Goal: Task Accomplishment & Management: Use online tool/utility

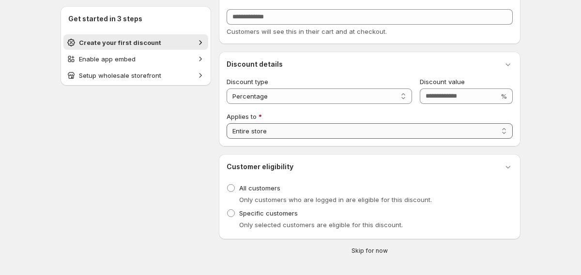
scroll to position [58, 0]
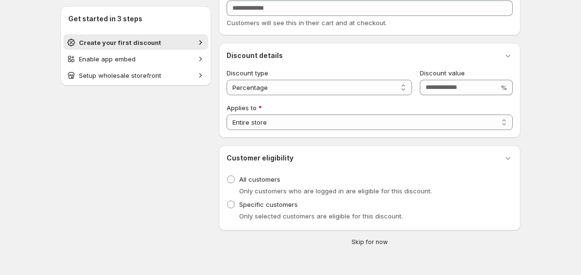
click at [358, 248] on button "Skip for now" at bounding box center [369, 243] width 309 height 12
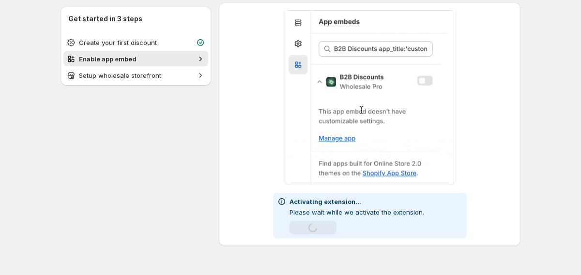
scroll to position [36, 0]
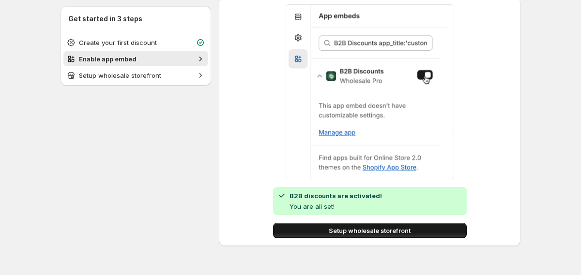
click at [360, 233] on span "Setup wholesale storefront" at bounding box center [370, 231] width 82 height 10
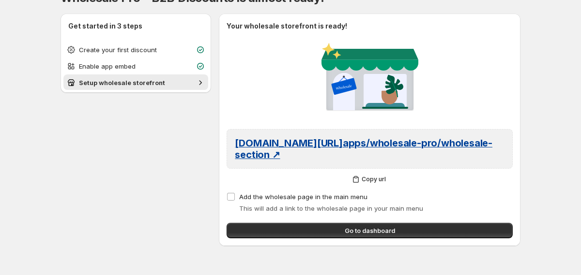
scroll to position [0, 0]
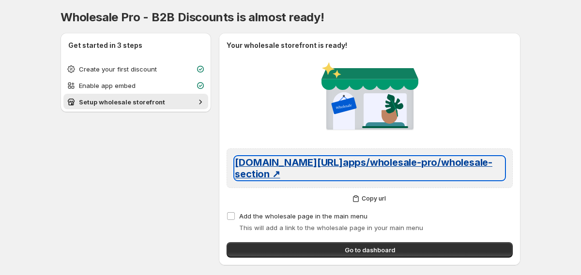
click at [282, 157] on span "quickstart-4a10f0bd.myshopify.com/ apps/wholesale-pro/wholesale-section ↗" at bounding box center [363, 168] width 257 height 23
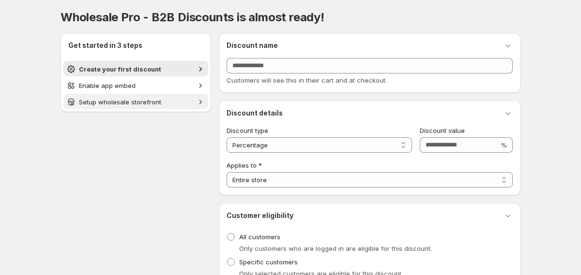
click at [162, 105] on span "Setup wholesale storefront" at bounding box center [136, 102] width 114 height 10
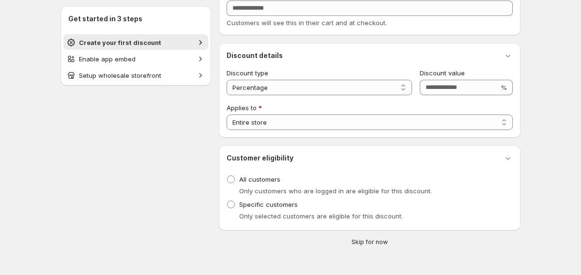
click at [358, 247] on button "Skip for now" at bounding box center [369, 243] width 309 height 12
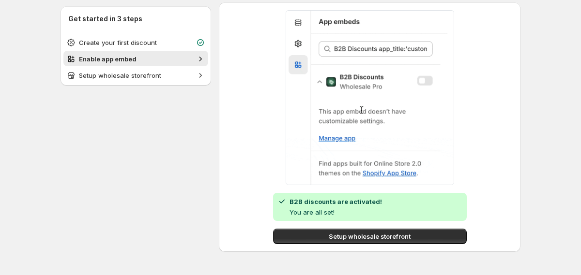
scroll to position [36, 0]
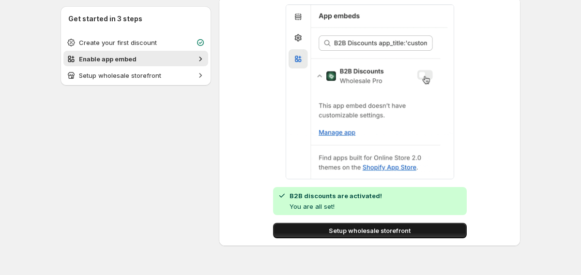
click at [359, 231] on span "Setup wholesale storefront" at bounding box center [370, 231] width 82 height 10
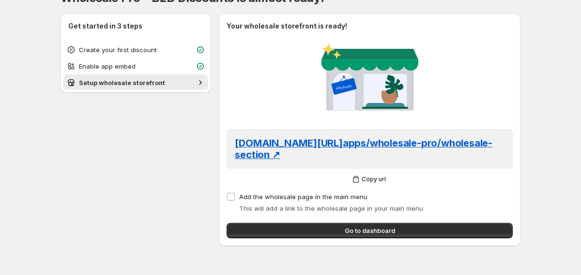
scroll to position [20, 0]
click at [359, 231] on span "Go to dashboard" at bounding box center [369, 231] width 50 height 10
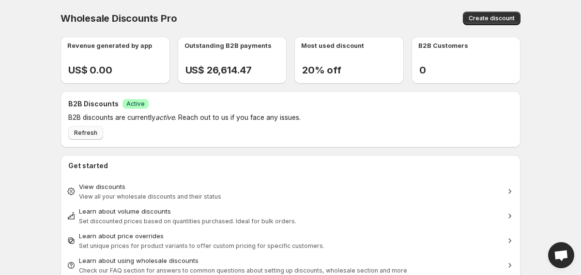
click at [86, 132] on span "Refresh" at bounding box center [85, 133] width 23 height 8
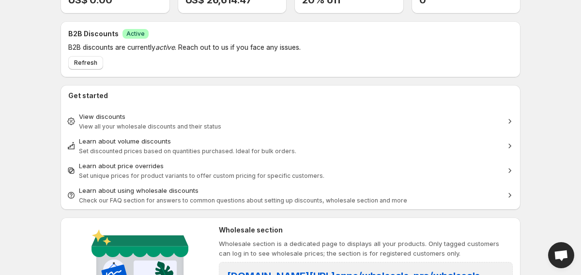
scroll to position [84, 0]
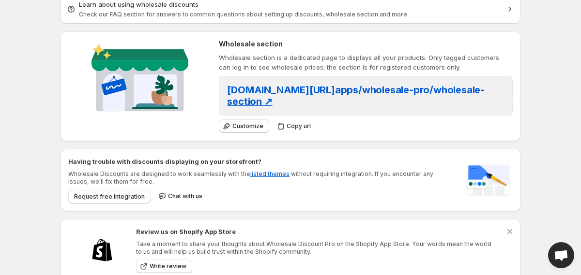
scroll to position [281, 0]
